Goal: Task Accomplishment & Management: Manage account settings

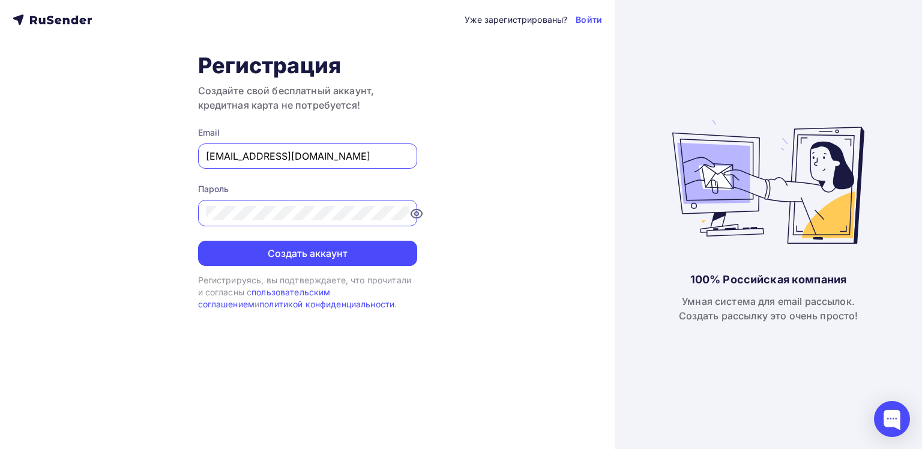
click at [282, 157] on input "[EMAIL_ADDRESS][DOMAIN_NAME]" at bounding box center [308, 156] width 204 height 14
type input "[EMAIL_ADDRESS][DOMAIN_NAME]"
click at [404, 214] on icon at bounding box center [402, 214] width 14 height 14
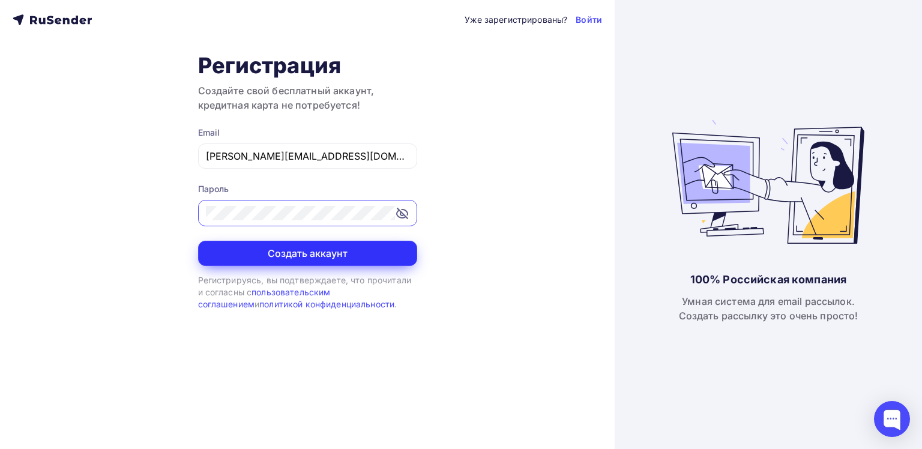
click at [310, 253] on button "Создать аккаунт" at bounding box center [307, 253] width 219 height 25
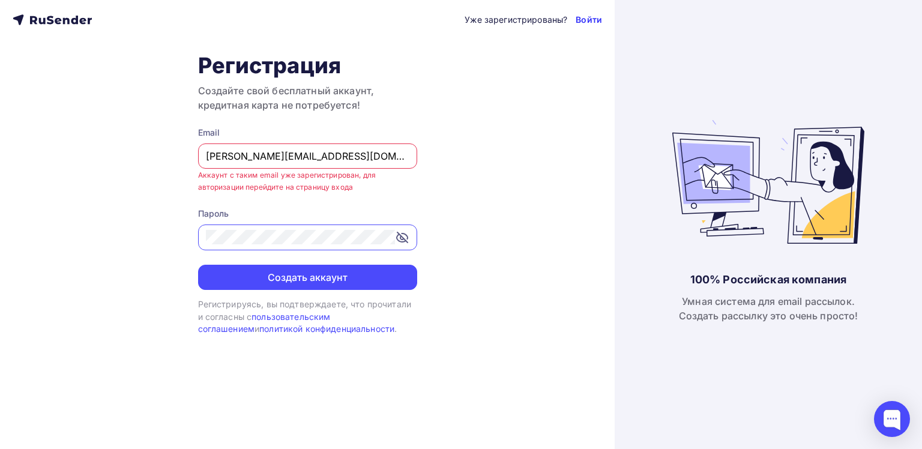
click at [589, 19] on link "Войти" at bounding box center [589, 20] width 26 height 12
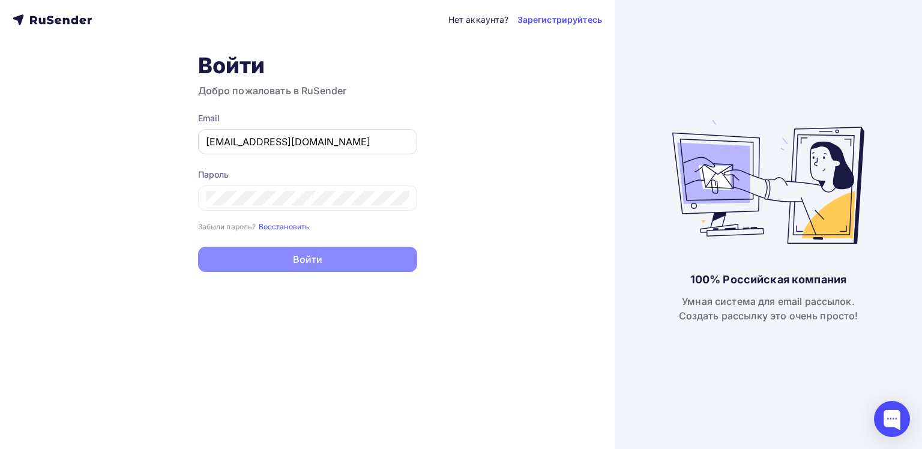
click at [334, 141] on input "[EMAIL_ADDRESS][DOMAIN_NAME]" at bounding box center [308, 141] width 204 height 14
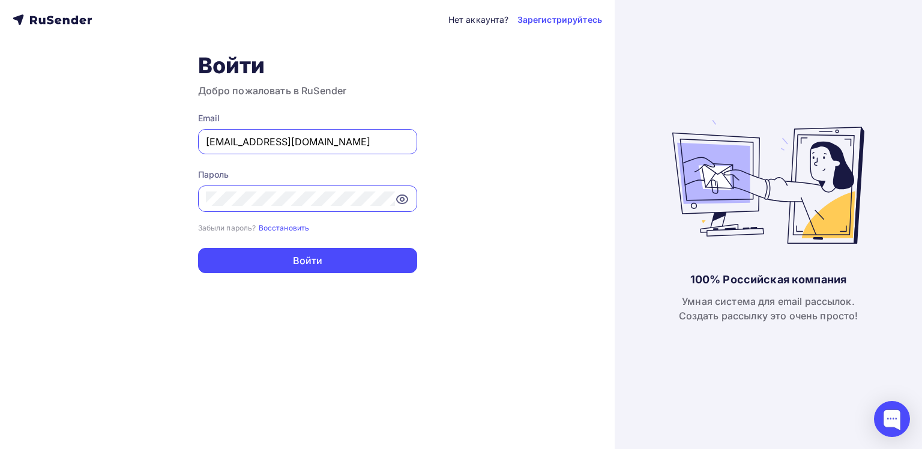
type input "[PERSON_NAME][EMAIL_ADDRESS][DOMAIN_NAME]"
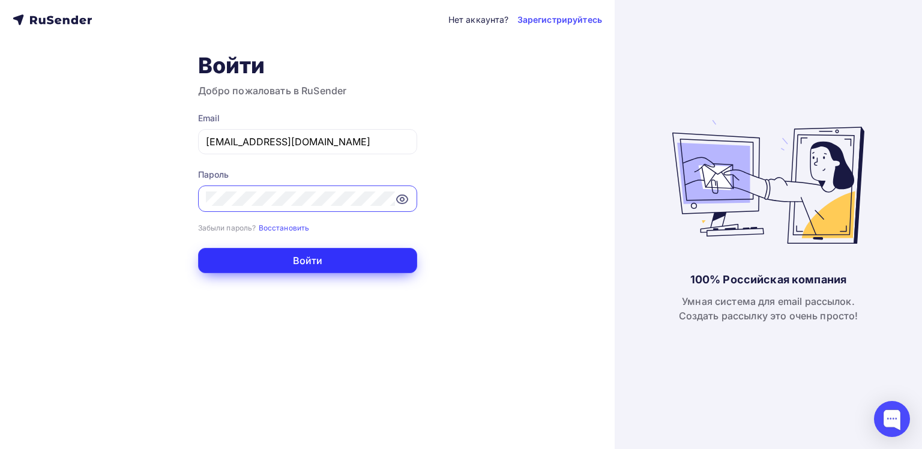
click at [298, 262] on button "Войти" at bounding box center [307, 260] width 219 height 25
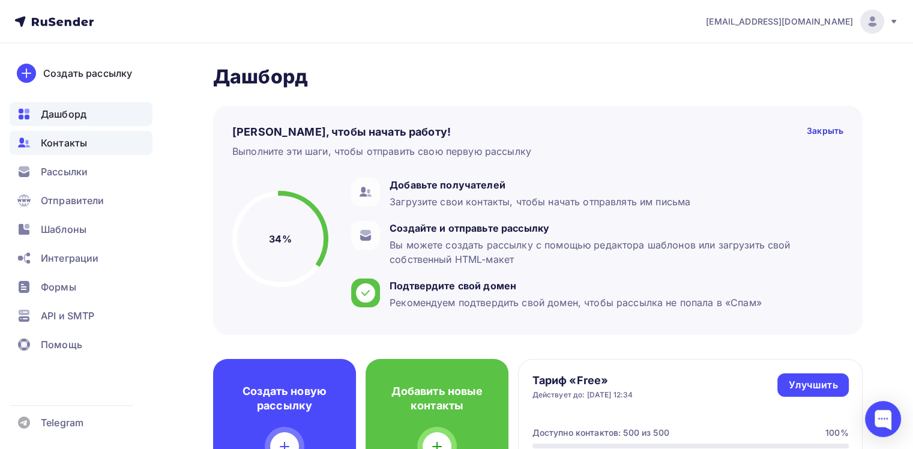
click at [69, 146] on span "Контакты" at bounding box center [64, 143] width 46 height 14
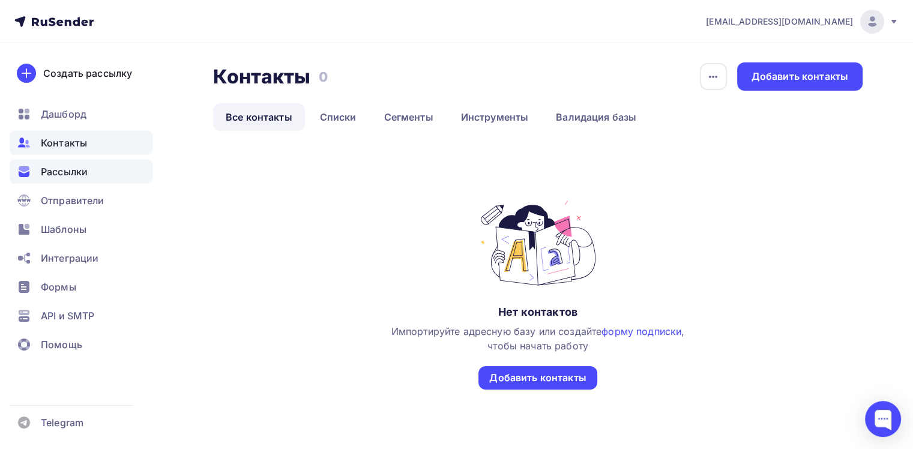
click at [67, 172] on span "Рассылки" at bounding box center [64, 172] width 47 height 14
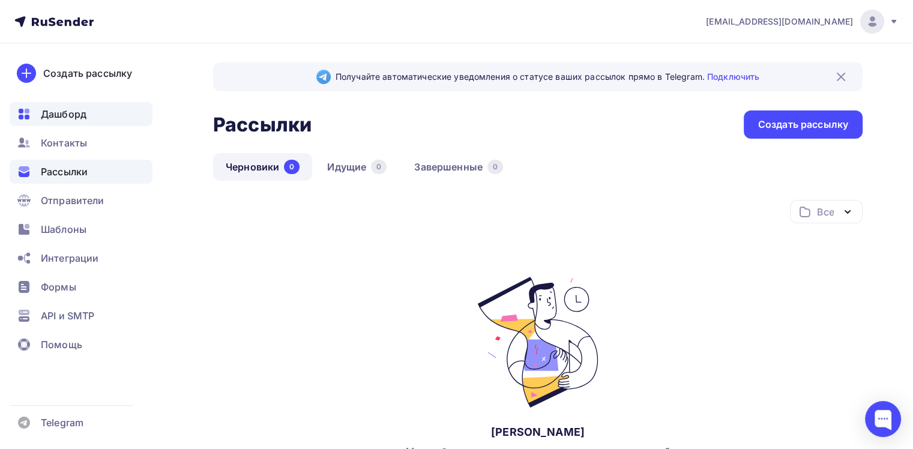
click at [62, 120] on span "Дашборд" at bounding box center [64, 114] width 46 height 14
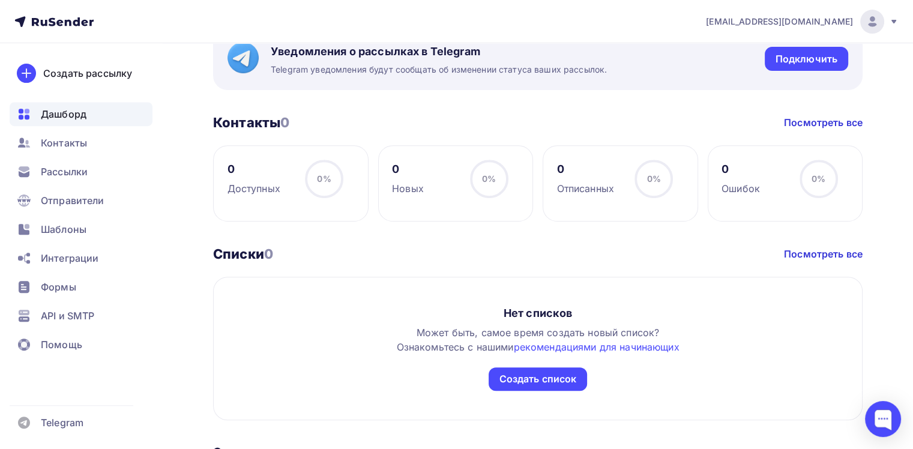
scroll to position [698, 0]
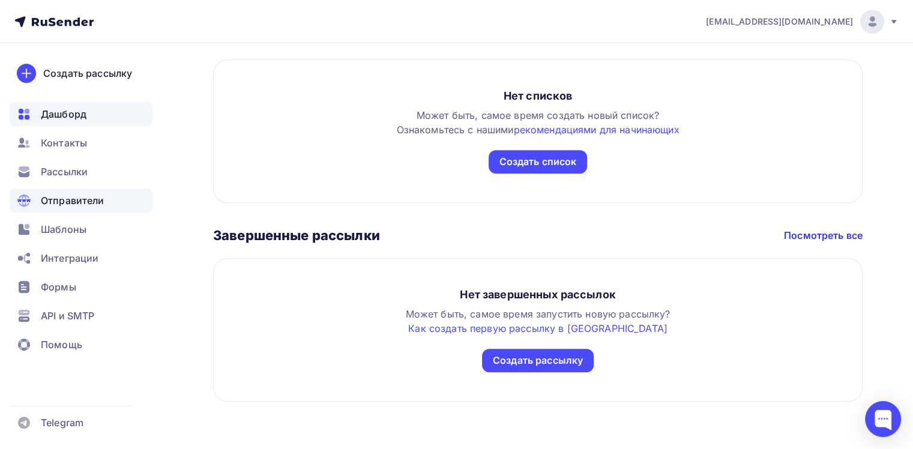
click at [62, 202] on span "Отправители" at bounding box center [73, 200] width 64 height 14
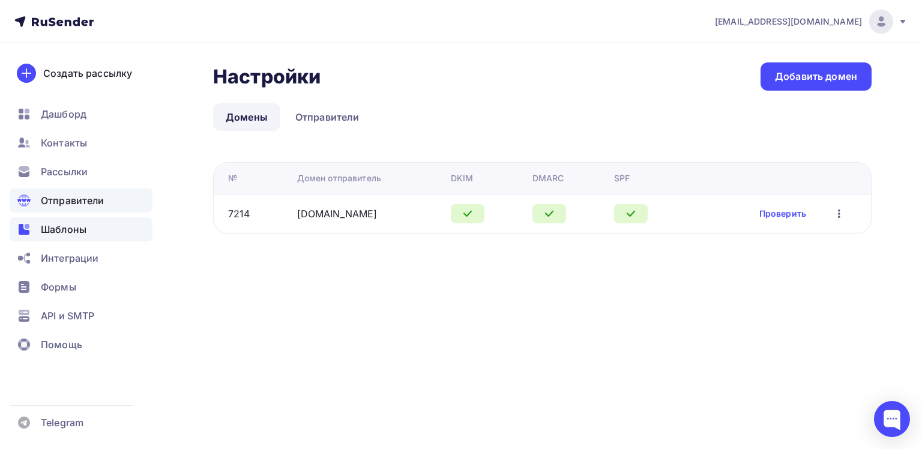
click at [62, 235] on span "Шаблоны" at bounding box center [64, 229] width 46 height 14
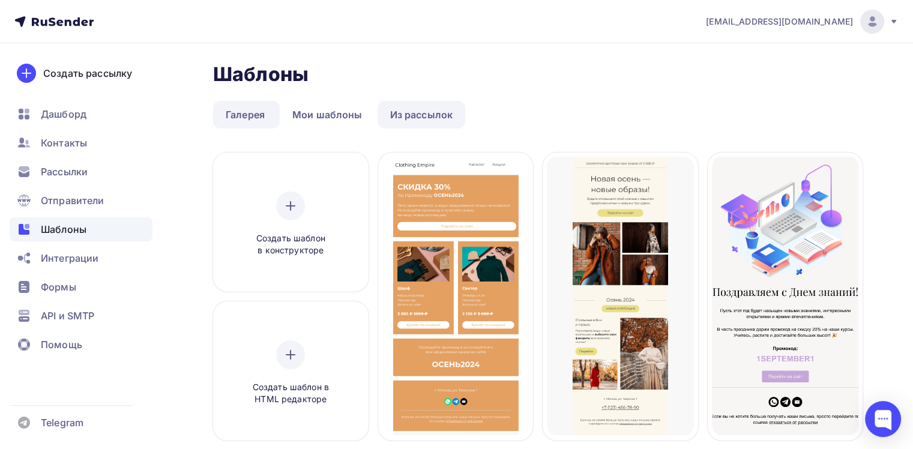
click at [413, 118] on link "Из рассылок" at bounding box center [422, 115] width 88 height 28
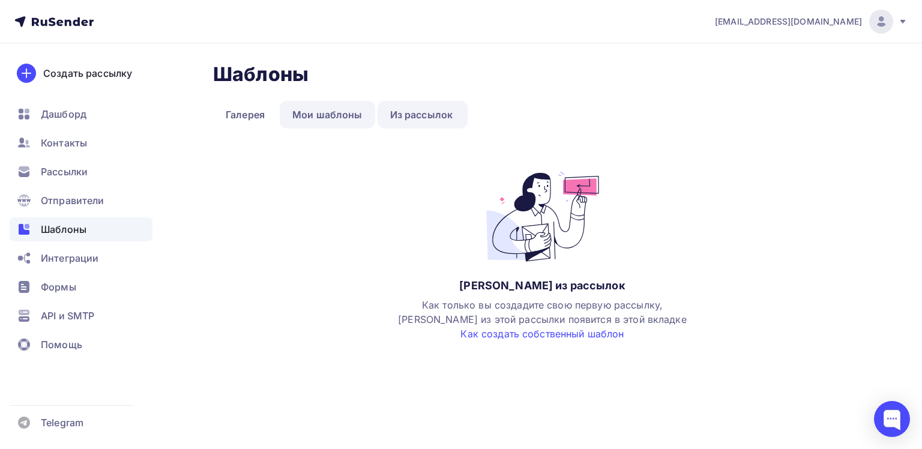
click at [354, 119] on link "Мои шаблоны" at bounding box center [327, 115] width 95 height 28
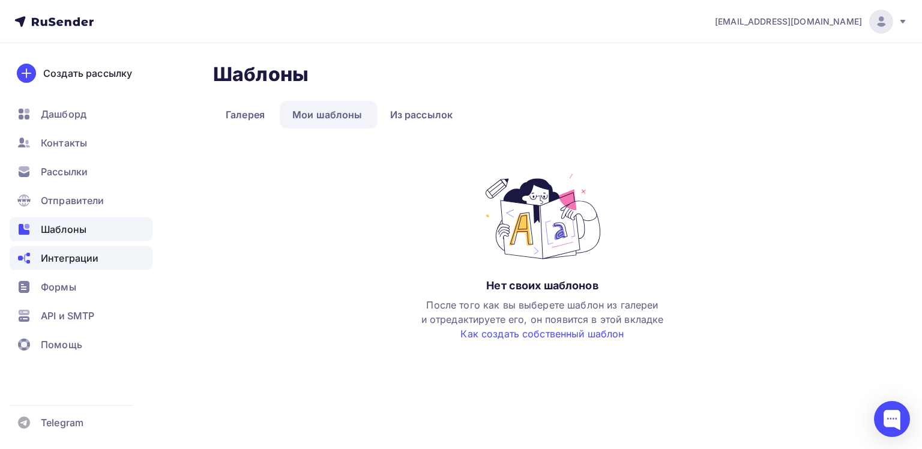
click at [61, 262] on span "Интеграции" at bounding box center [70, 258] width 58 height 14
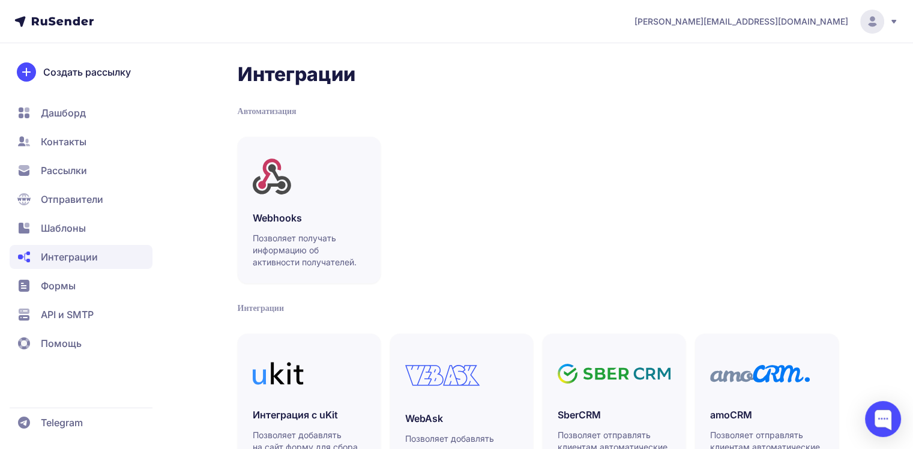
click at [68, 288] on span "Формы" at bounding box center [58, 286] width 35 height 14
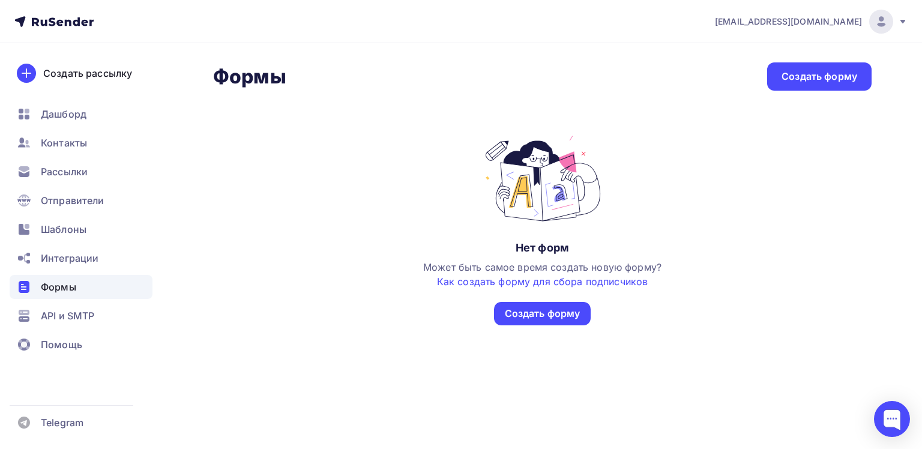
click at [905, 23] on icon at bounding box center [903, 22] width 10 height 10
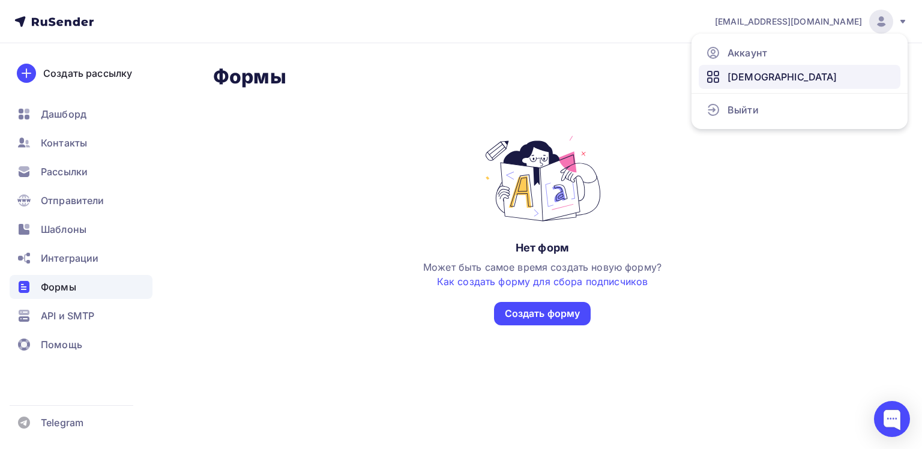
click at [749, 75] on span "Тарифы" at bounding box center [783, 77] width 110 height 14
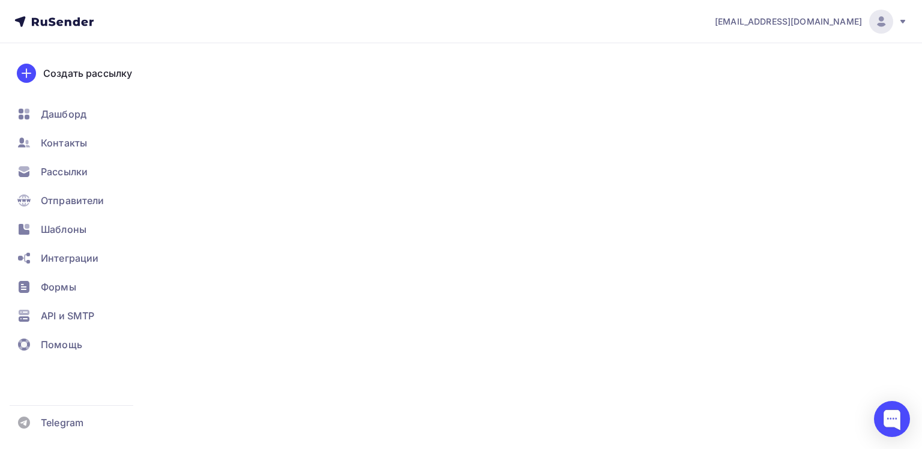
type input "500"
type input "100"
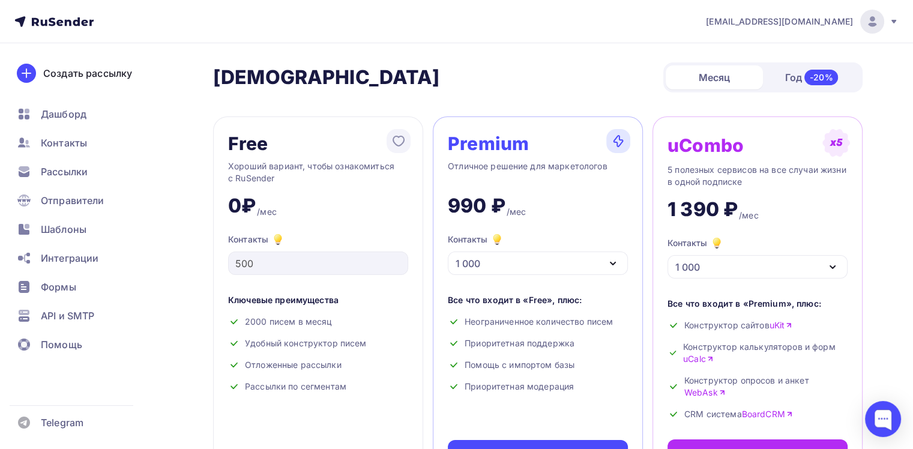
click at [894, 22] on icon at bounding box center [894, 22] width 5 height 4
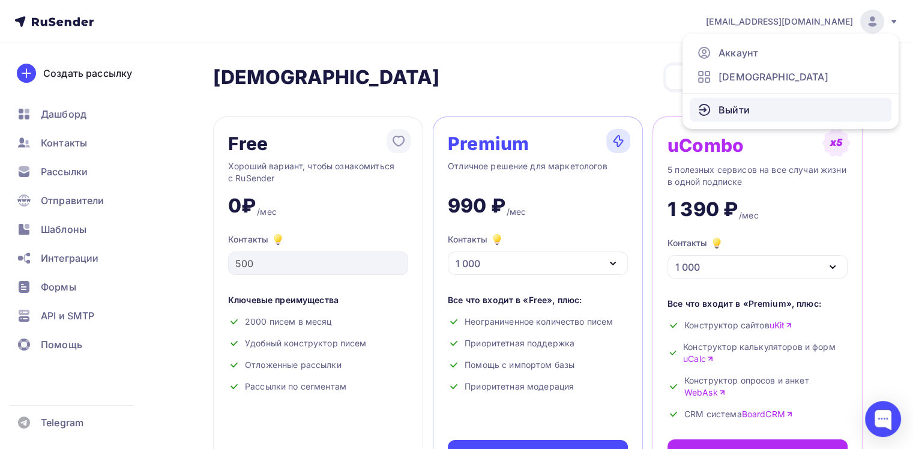
click at [740, 108] on span "Выйти" at bounding box center [734, 110] width 31 height 14
